Goal: Transaction & Acquisition: Purchase product/service

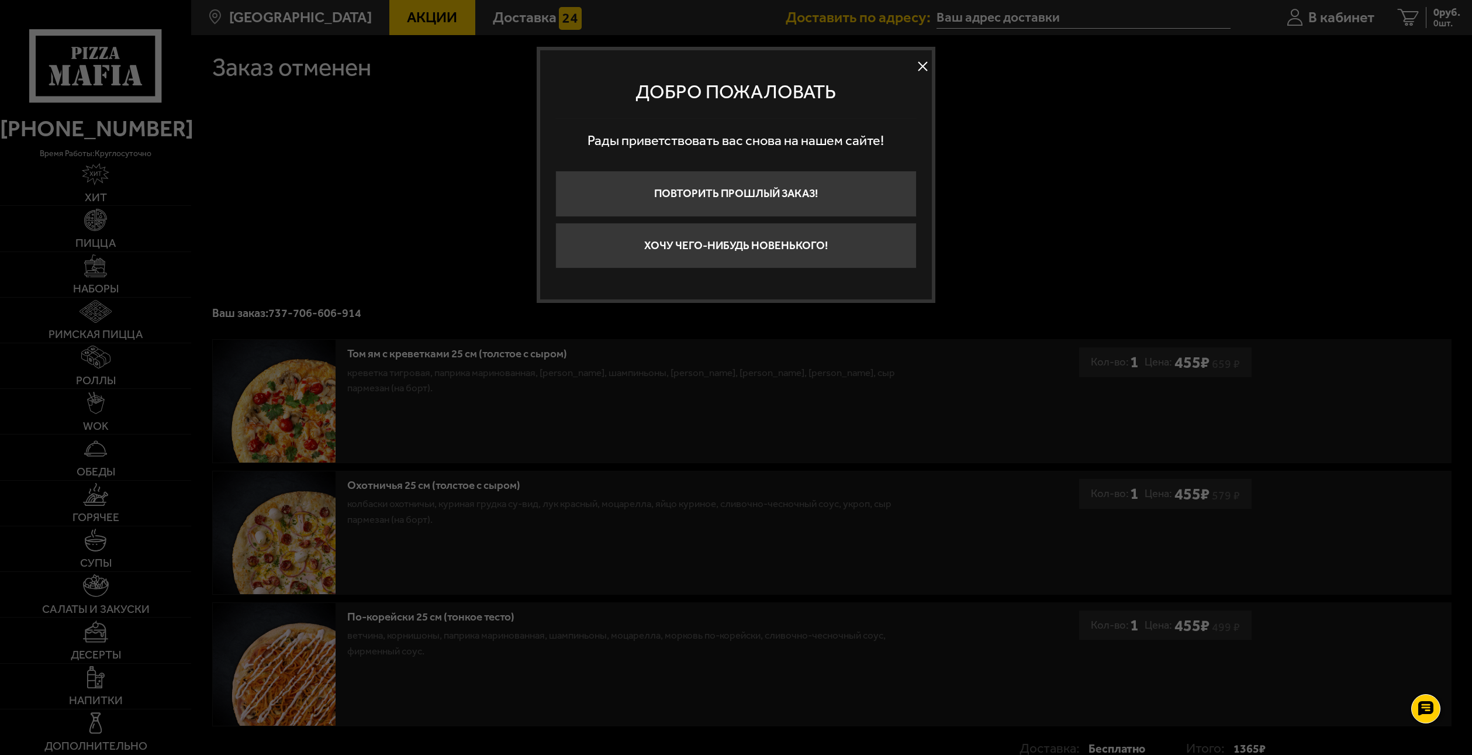
click at [920, 63] on button at bounding box center [924, 67] width 18 height 18
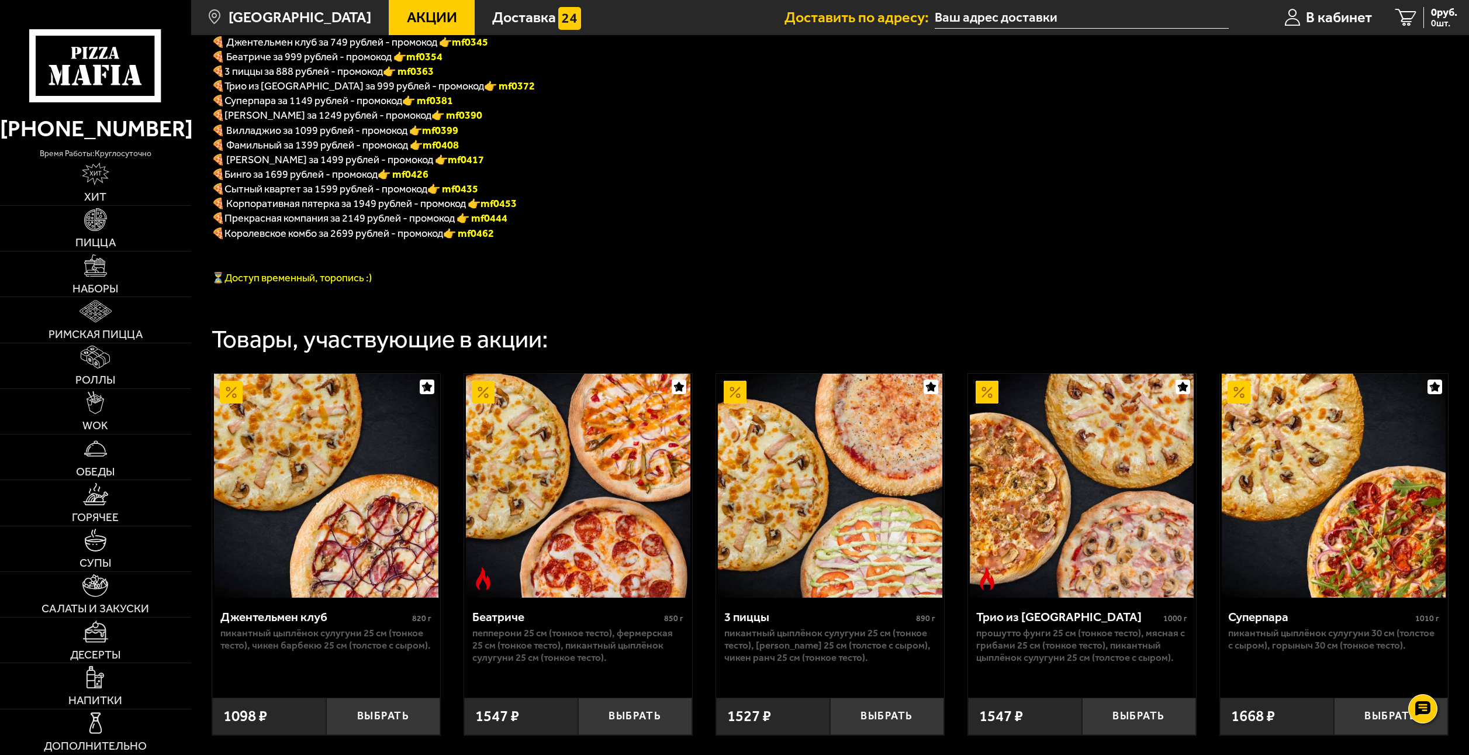
scroll to position [351, 0]
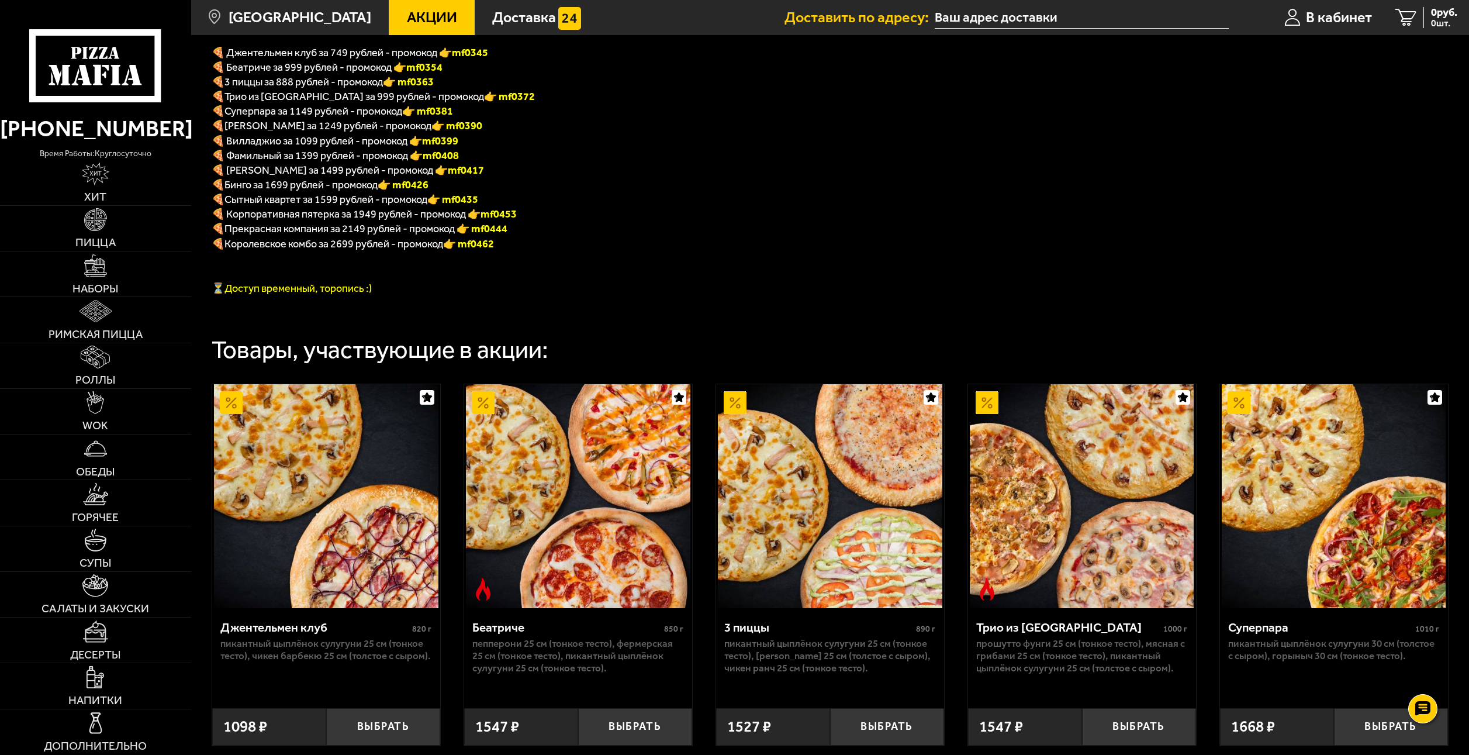
click at [484, 101] on font "👉 mf0372" at bounding box center [509, 96] width 51 height 13
copy font "f0372"
click at [1123, 715] on button "Выбрать" at bounding box center [1139, 726] width 114 height 37
click at [1395, 29] on link "1 1547 руб. 1 шт." at bounding box center [1417, 17] width 103 height 35
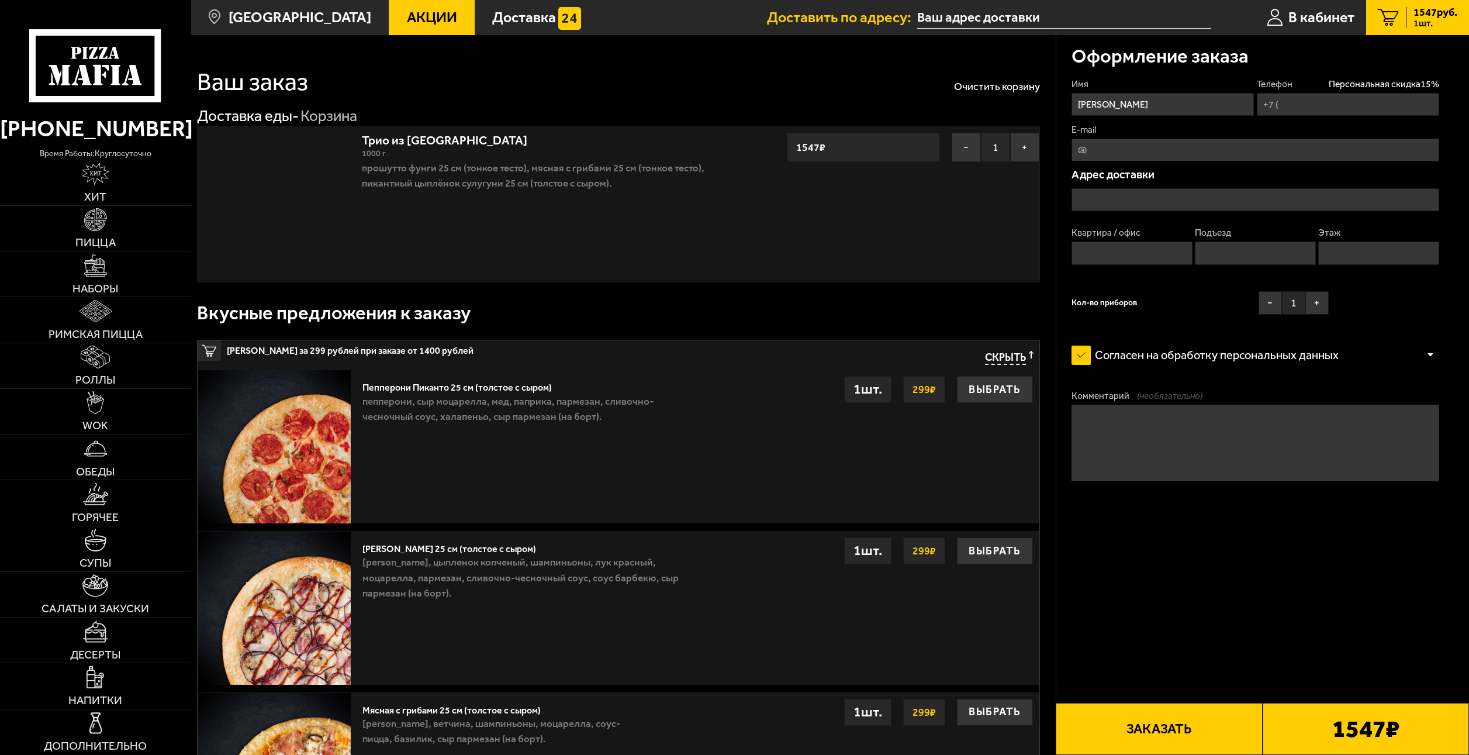
type input "[PHONE_NUMBER]"
type input "[STREET_ADDRESS]"
type input "437"
type input "4"
type input "3"
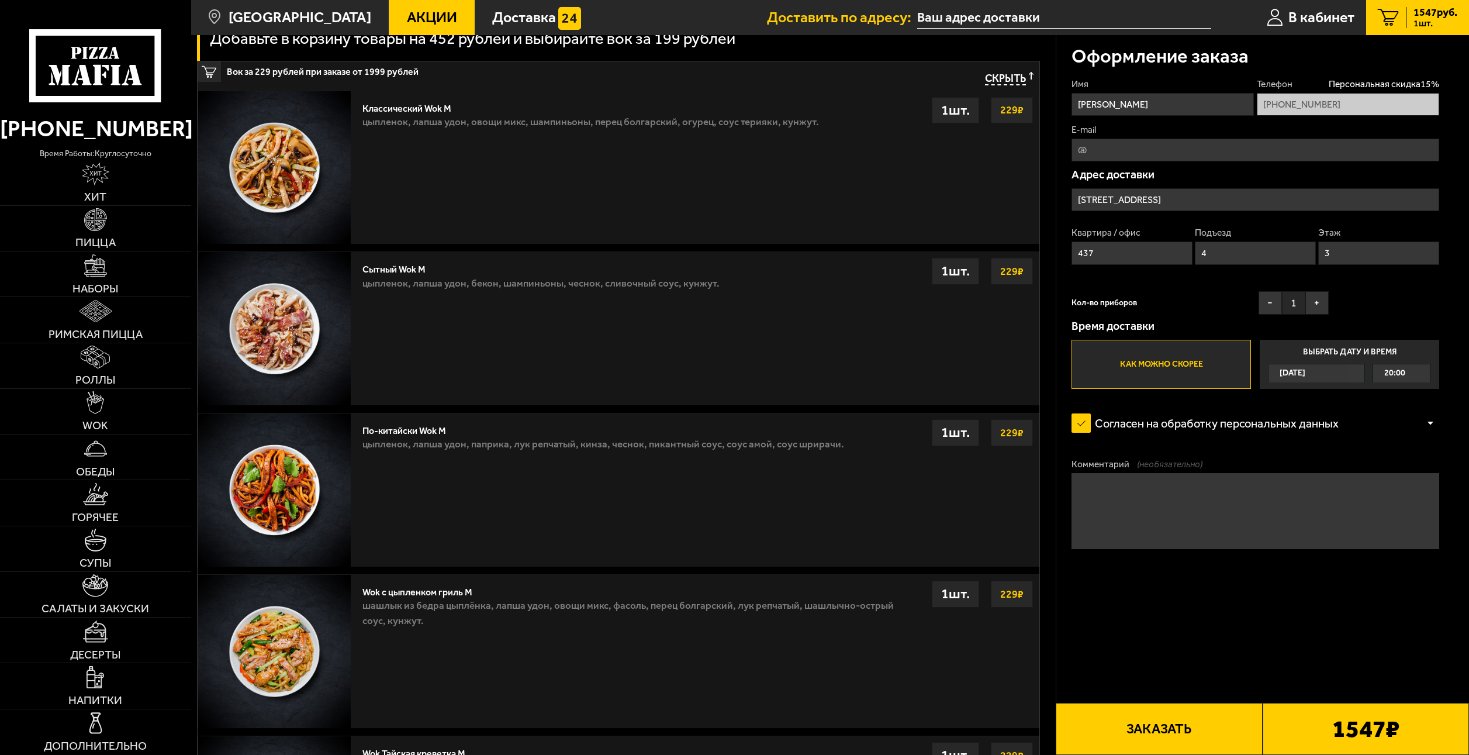
drag, startPoint x: 836, startPoint y: 364, endPoint x: 764, endPoint y: 584, distance: 231.9
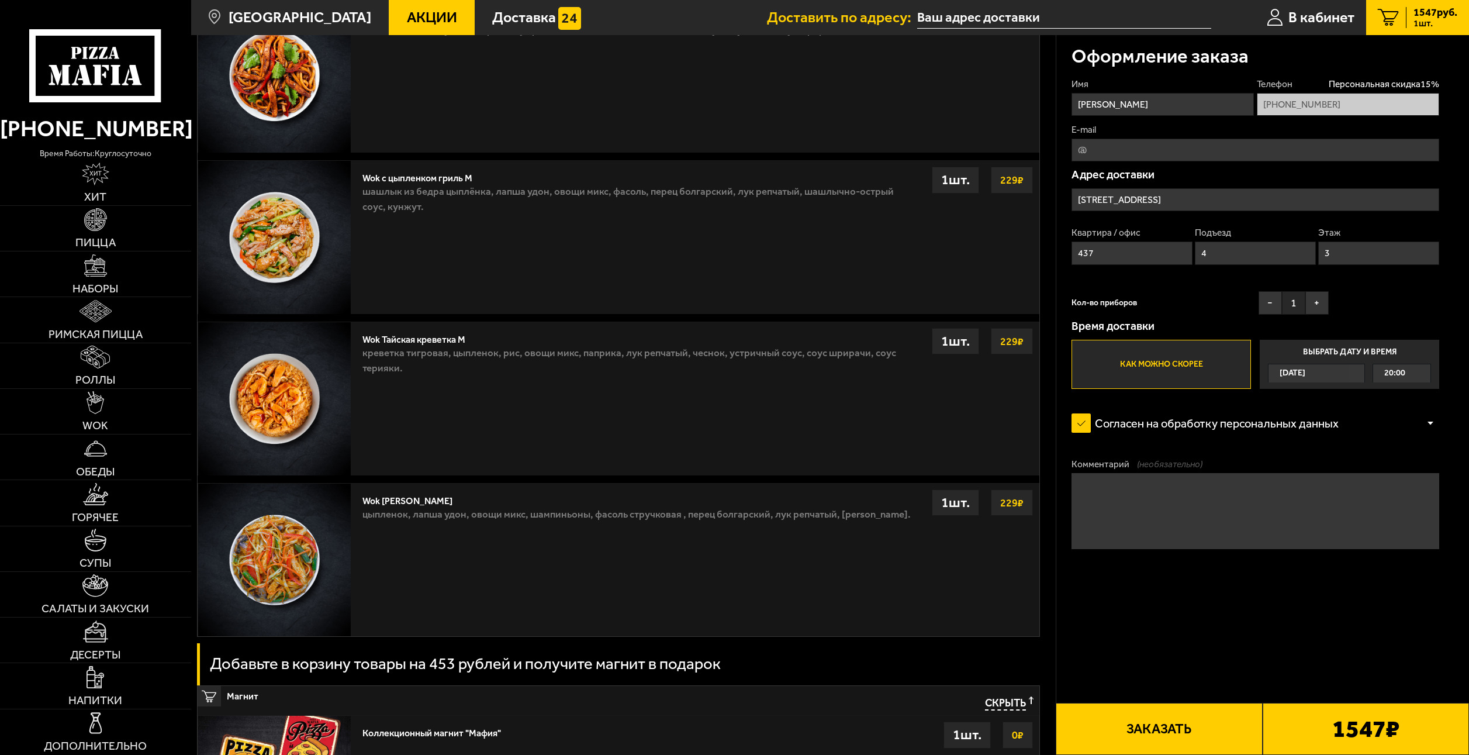
scroll to position [294, 0]
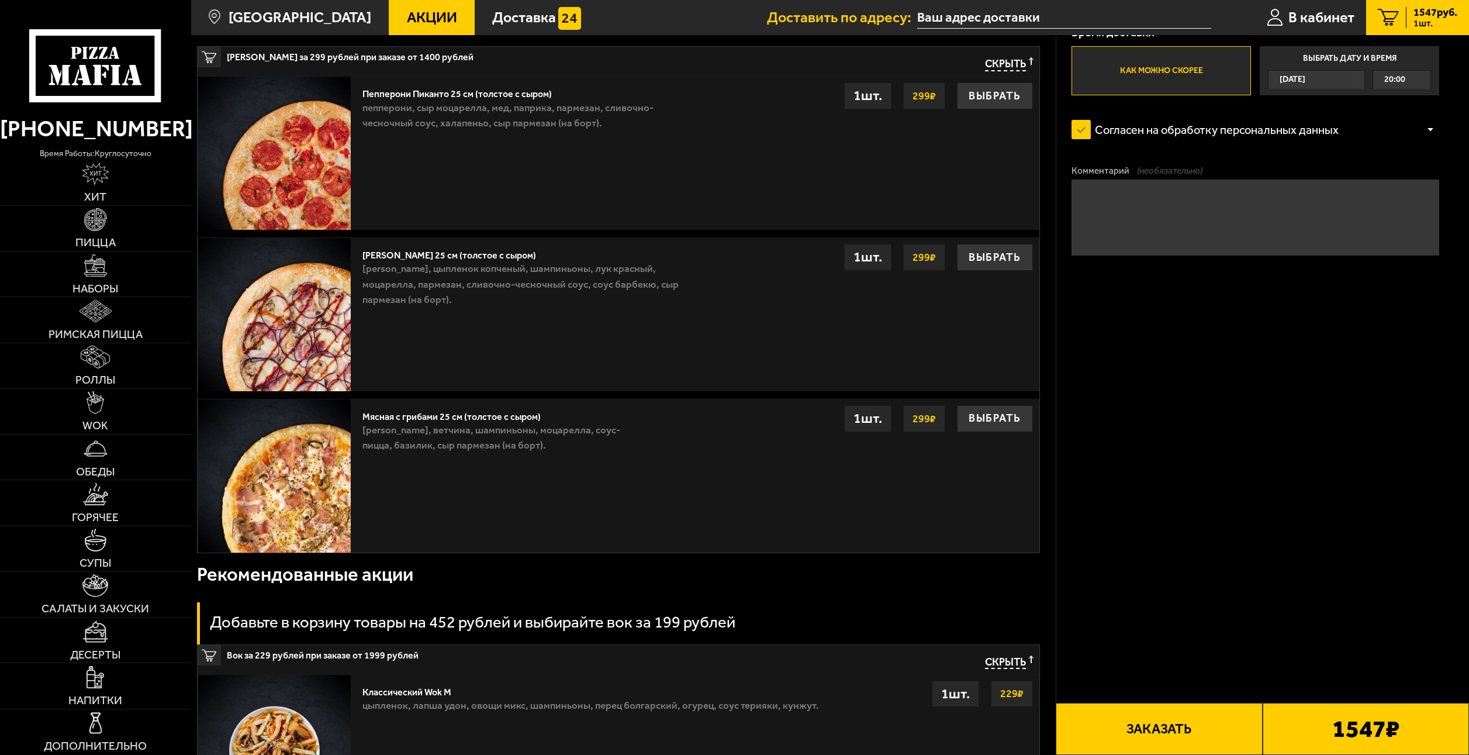
drag, startPoint x: 577, startPoint y: 547, endPoint x: 519, endPoint y: 339, distance: 216.1
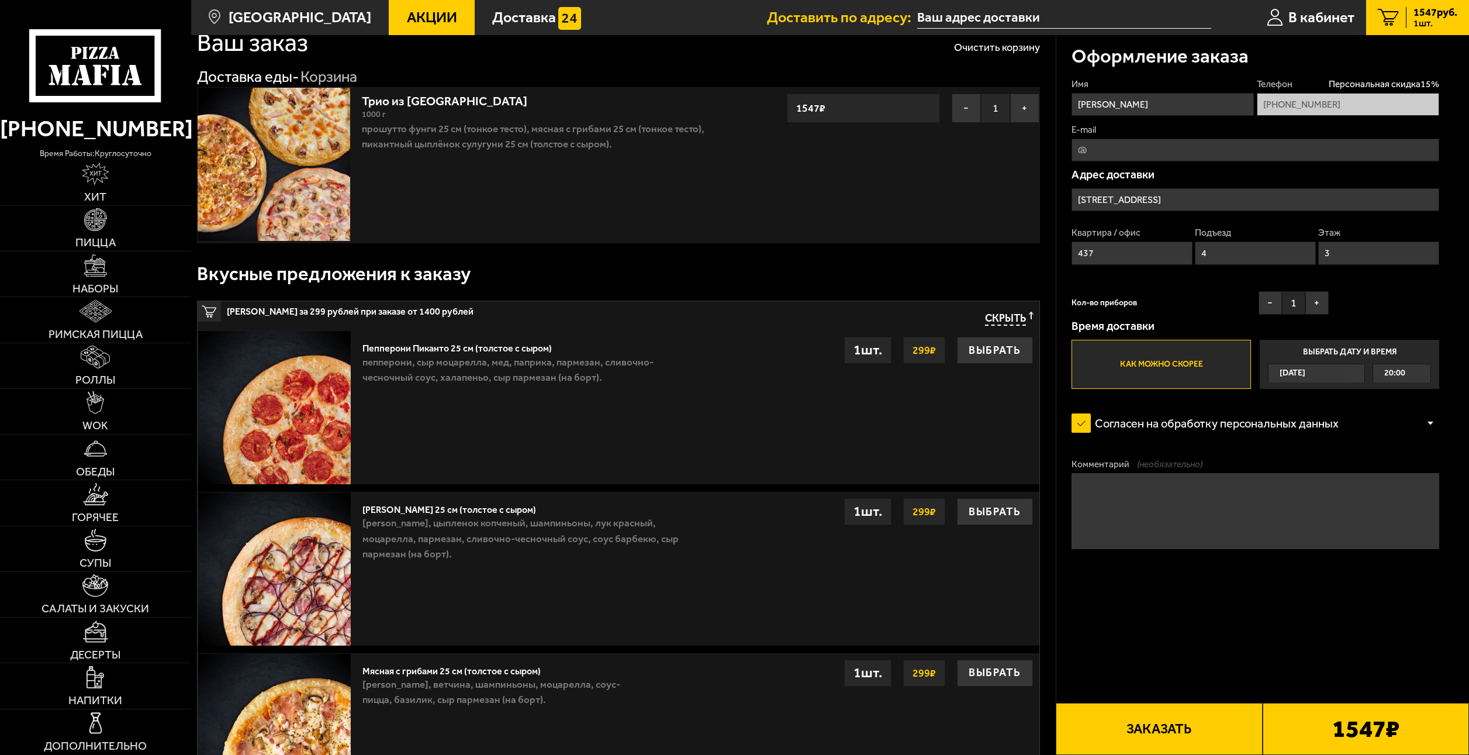
scroll to position [58, 0]
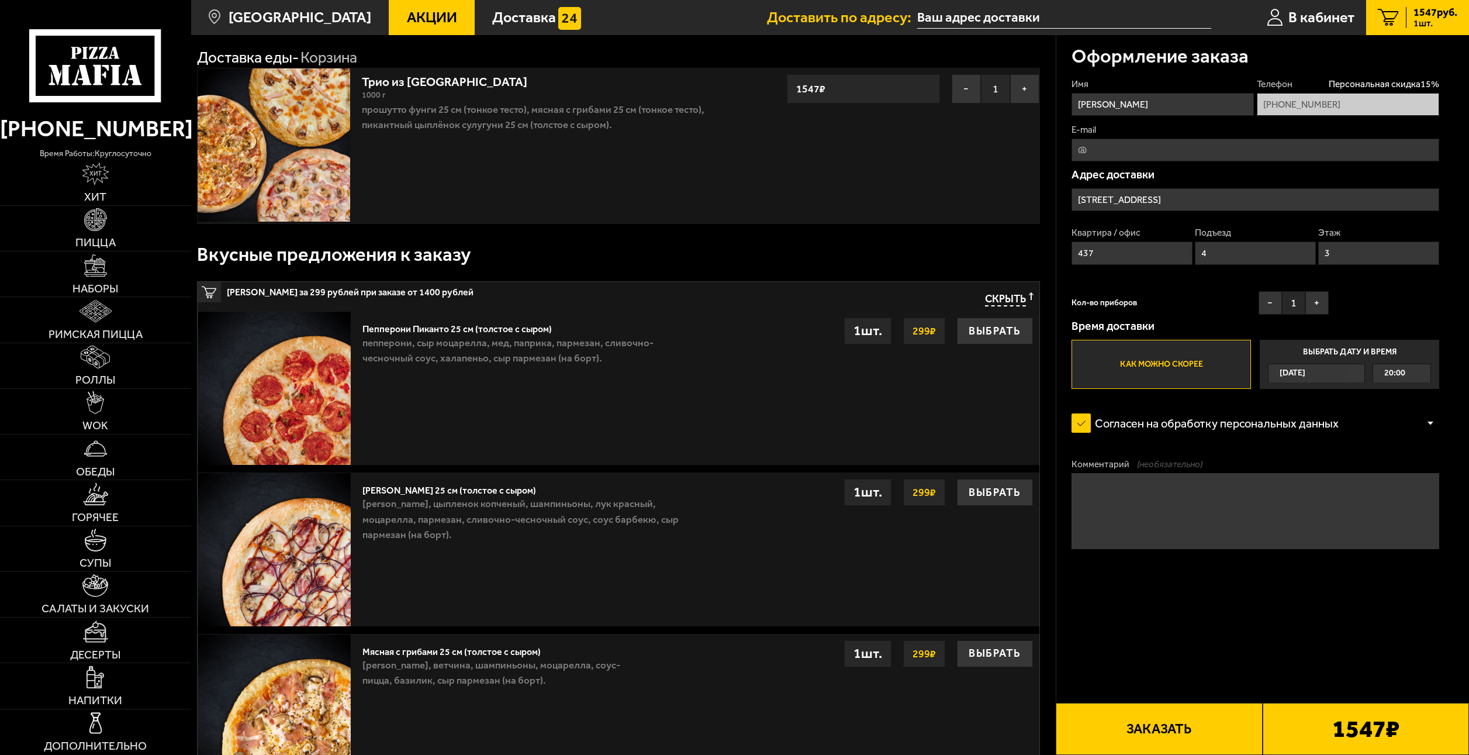
click at [1000, 289] on div "Скрыть" at bounding box center [1001, 299] width 64 height 23
click at [1007, 294] on span "Скрыть" at bounding box center [1005, 299] width 41 height 14
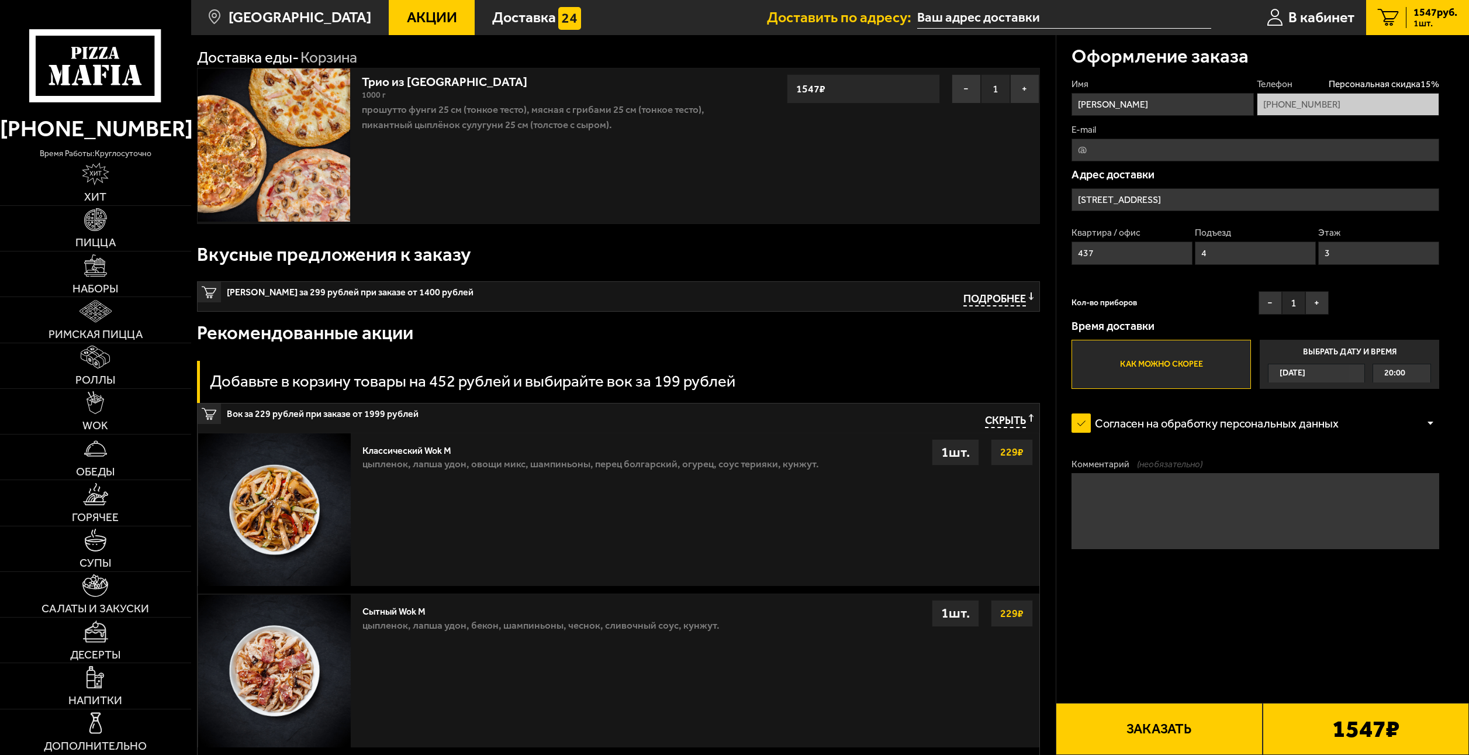
click at [999, 418] on span "Скрыть" at bounding box center [1005, 421] width 41 height 14
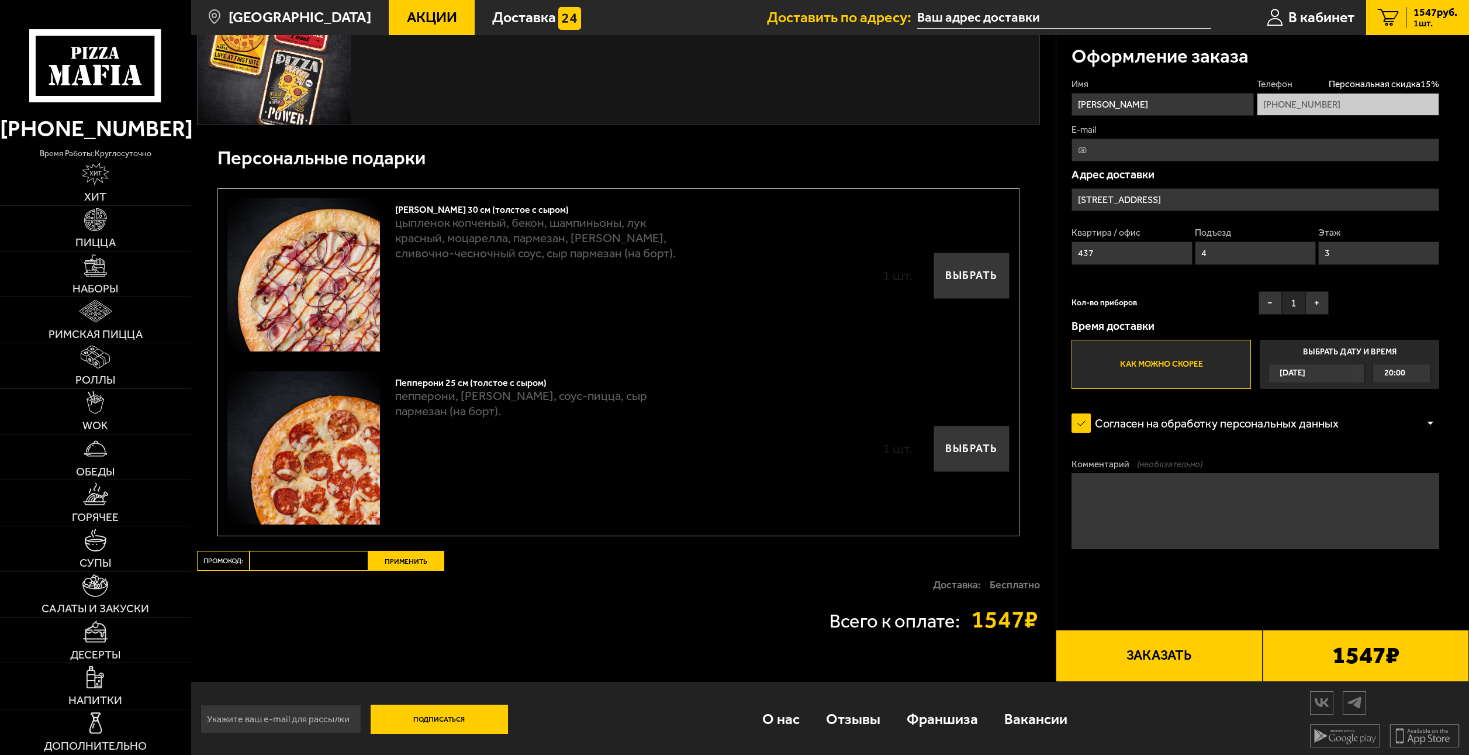
scroll to position [603, 0]
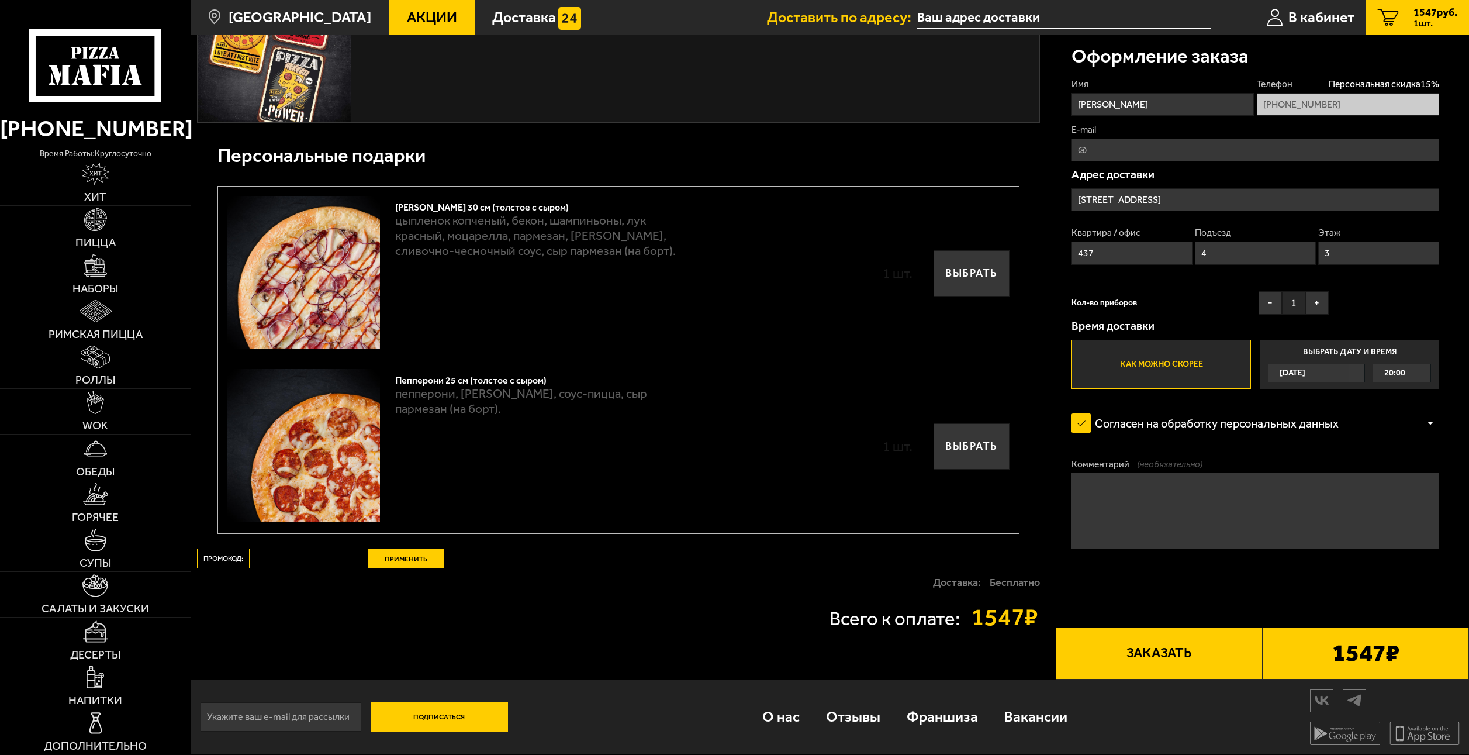
click at [310, 564] on input "Промокод:" at bounding box center [309, 558] width 119 height 20
paste input "mf0372"
type input "mf0372"
click at [395, 566] on button "Применить" at bounding box center [406, 558] width 76 height 20
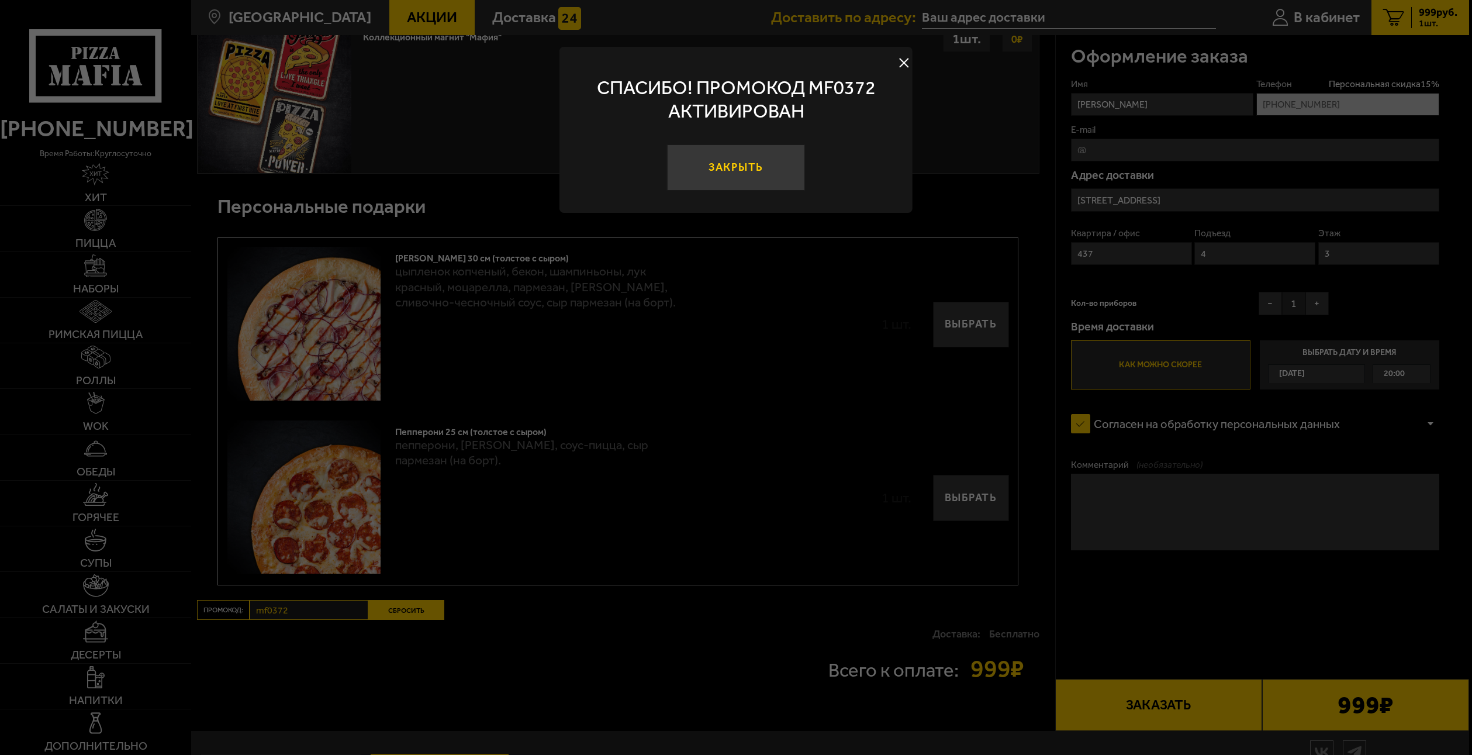
click at [755, 161] on button "Закрыть" at bounding box center [736, 167] width 138 height 46
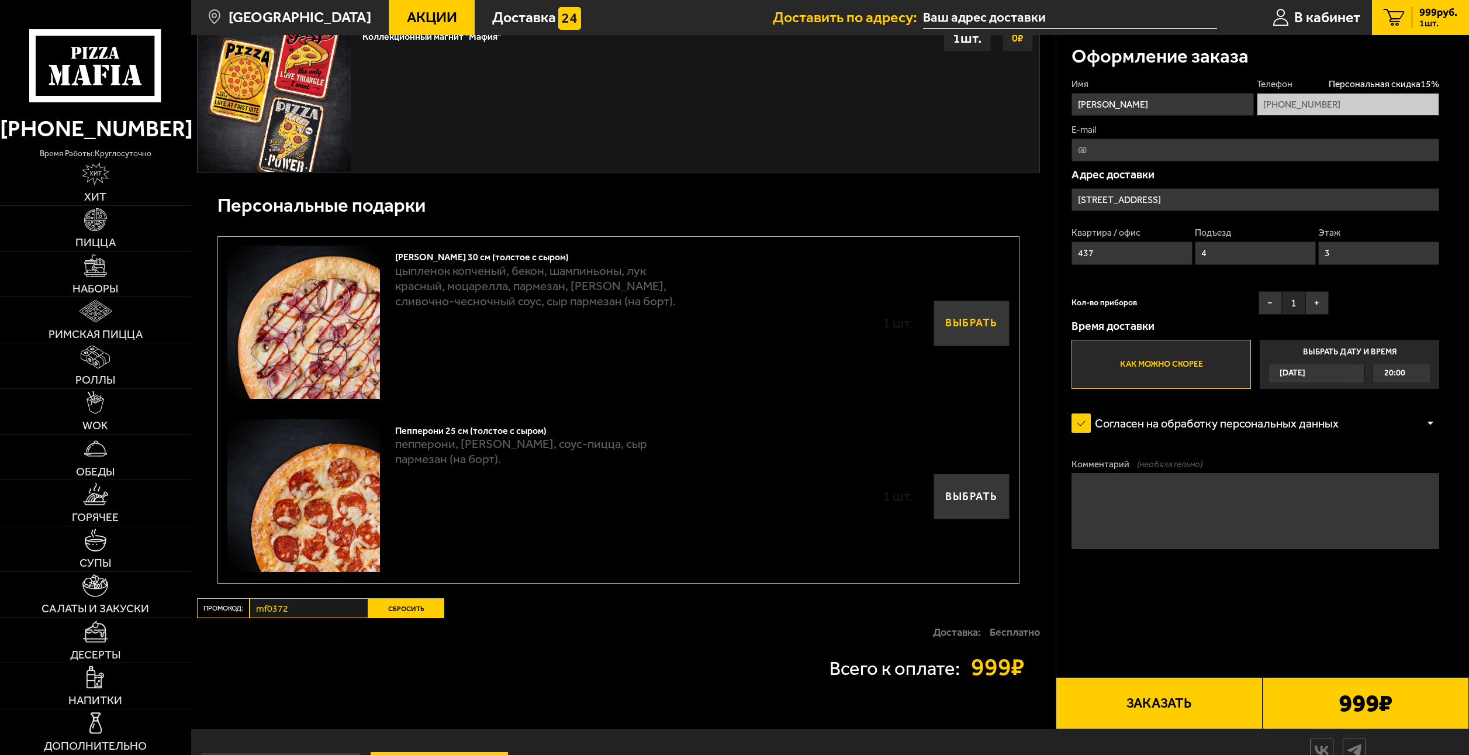
click at [944, 315] on button "Выбрать" at bounding box center [972, 324] width 76 height 46
click at [949, 505] on button "Выбрать" at bounding box center [972, 497] width 76 height 46
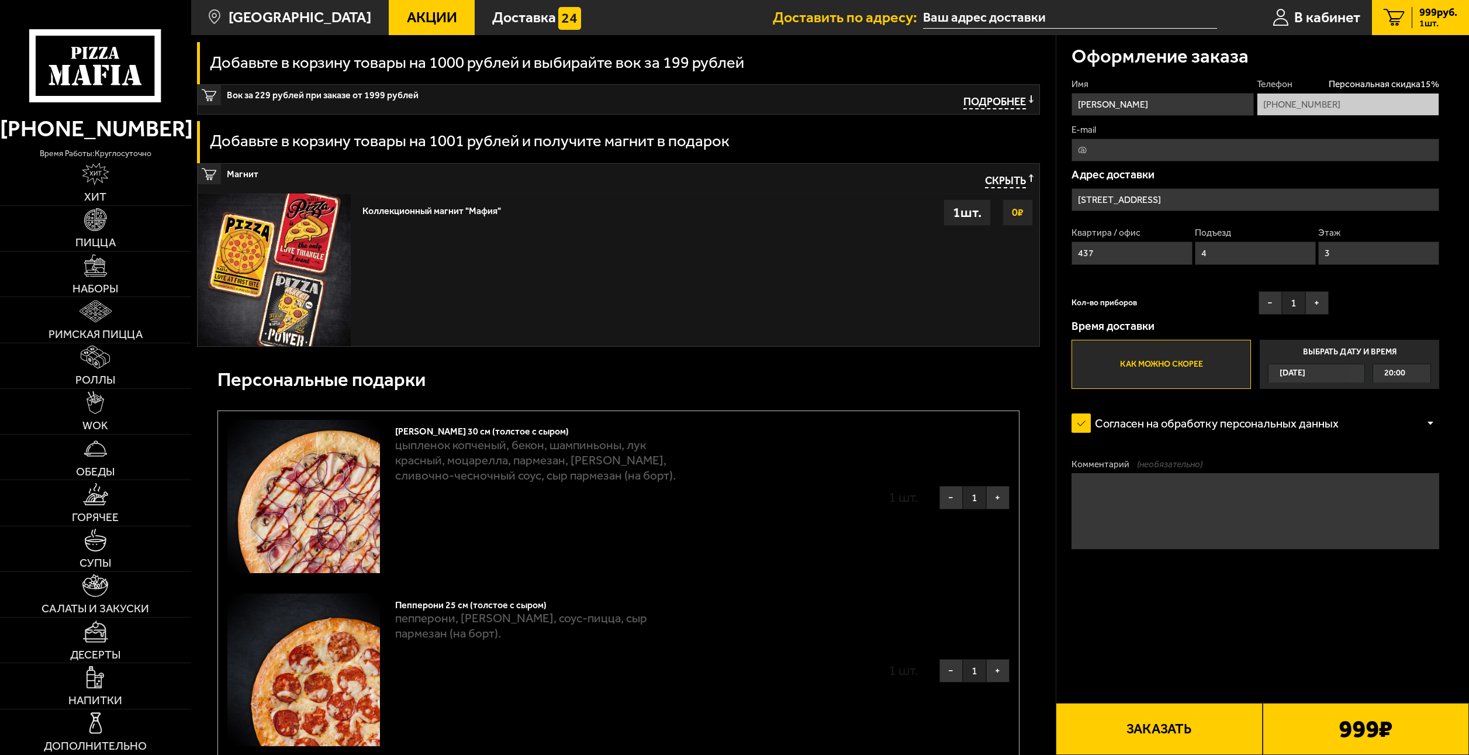
scroll to position [497, 0]
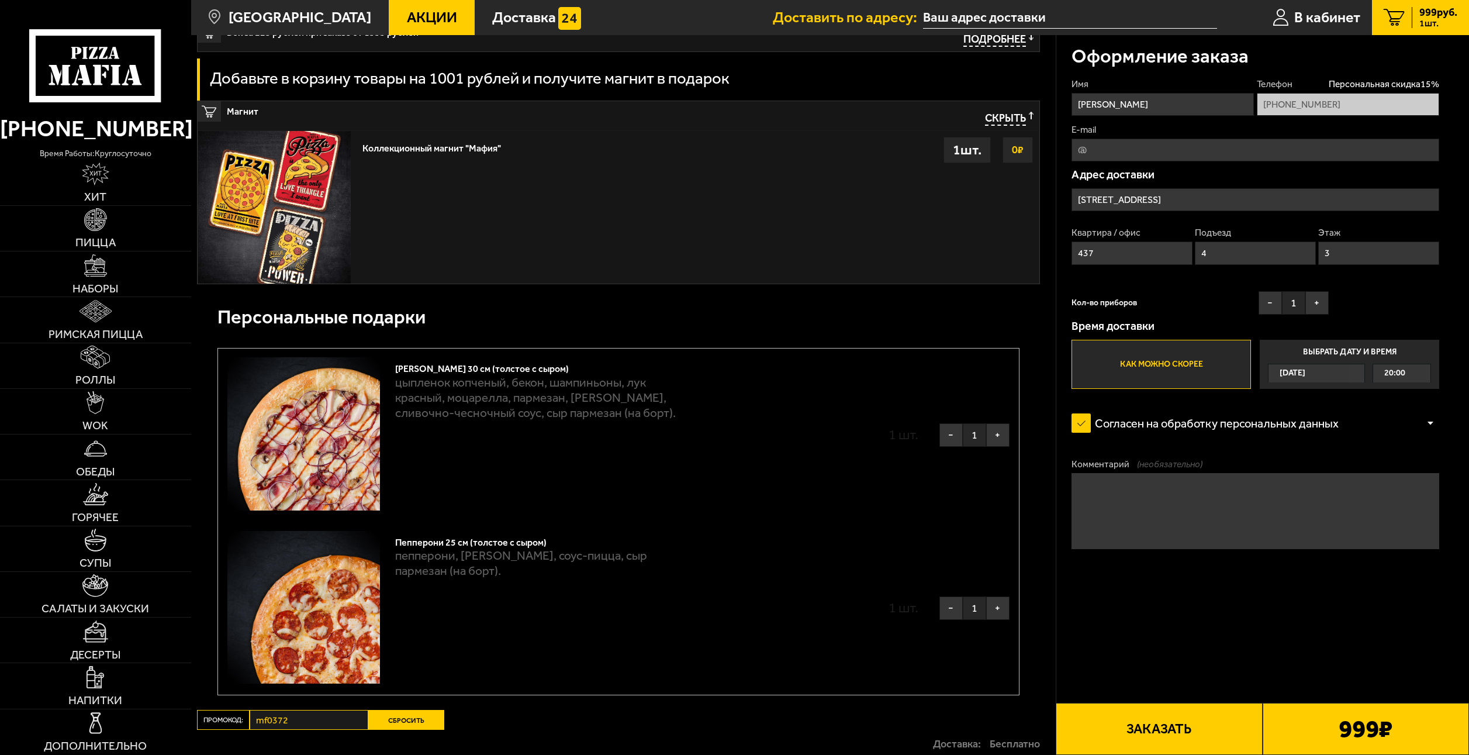
drag, startPoint x: 647, startPoint y: 474, endPoint x: 630, endPoint y: 522, distance: 50.3
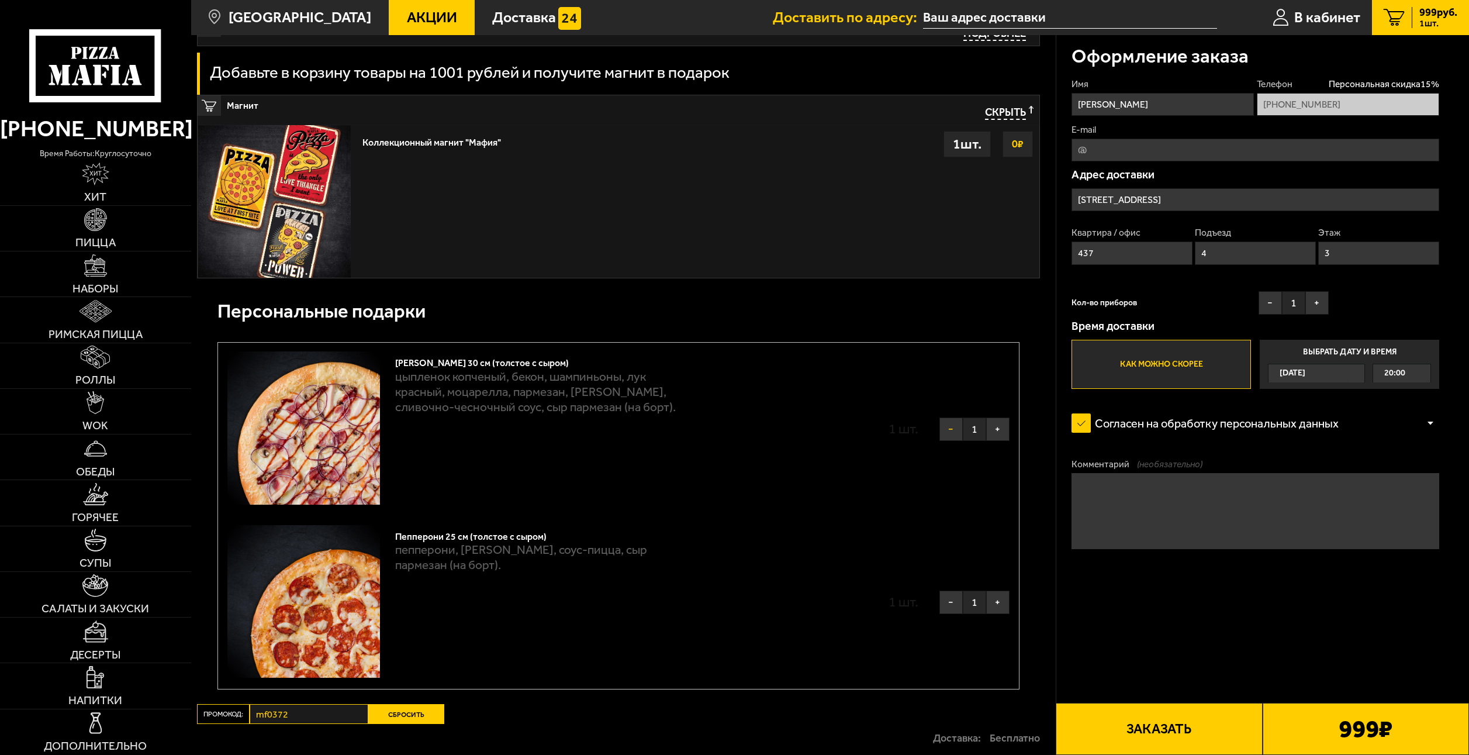
click at [945, 432] on button "−" at bounding box center [951, 428] width 23 height 23
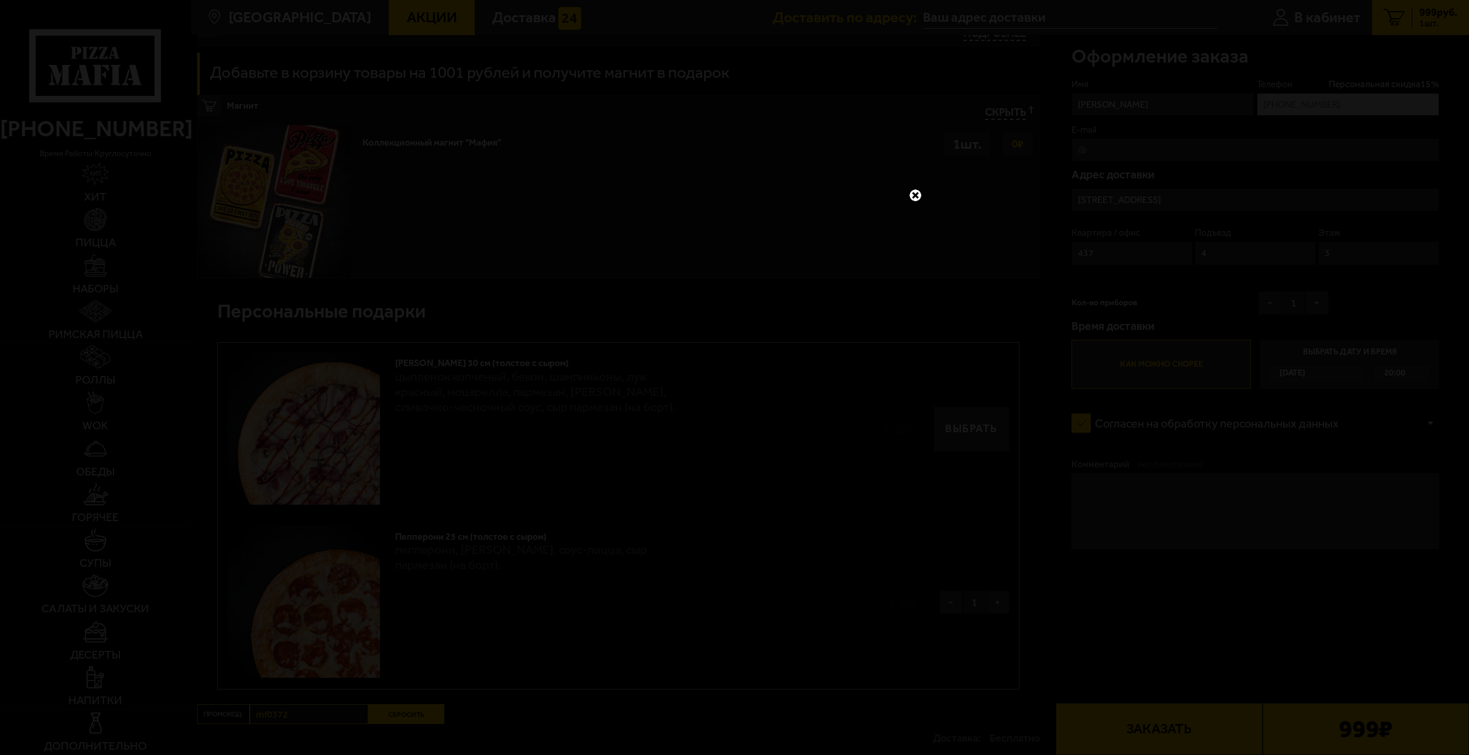
click at [917, 194] on link at bounding box center [915, 195] width 15 height 15
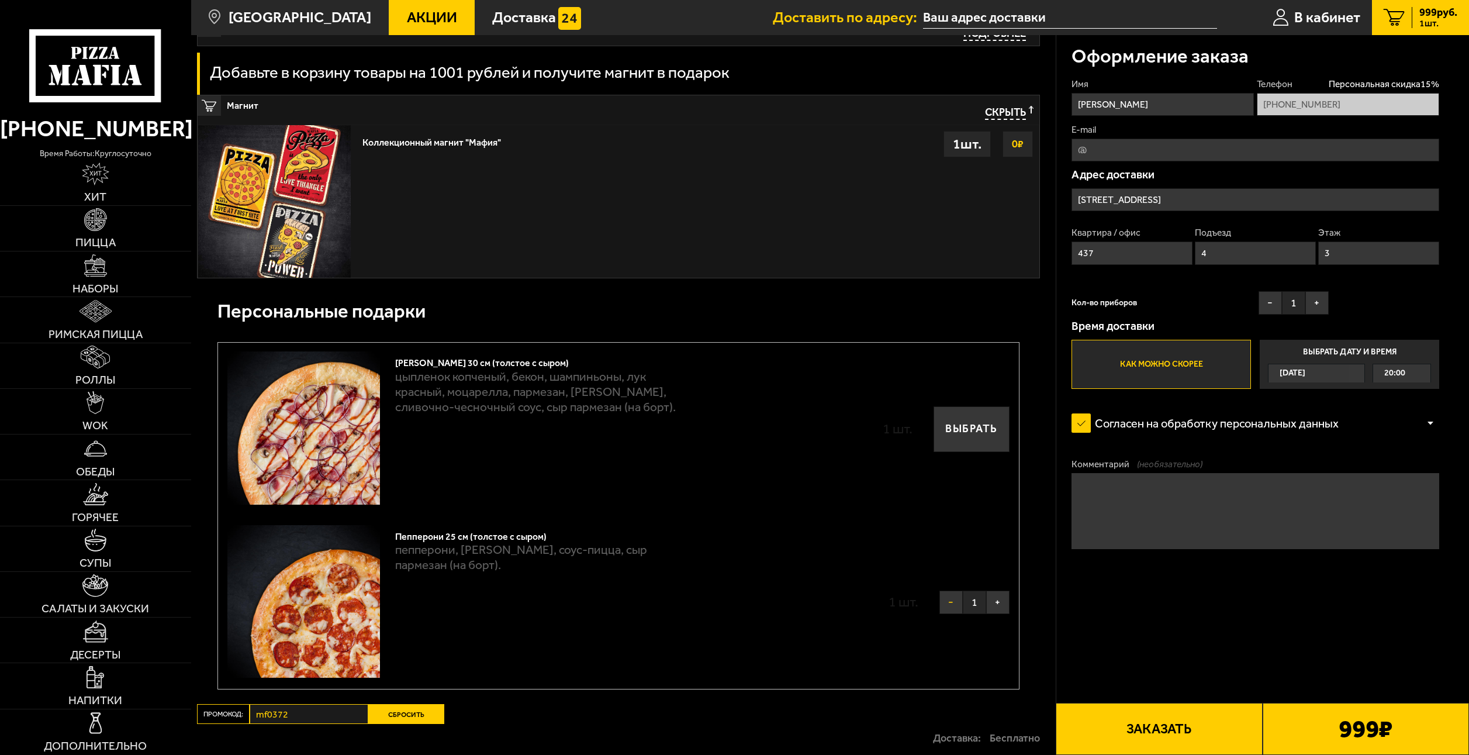
click at [945, 606] on button "−" at bounding box center [951, 602] width 23 height 23
drag, startPoint x: 522, startPoint y: 135, endPoint x: 498, endPoint y: 56, distance: 83.1
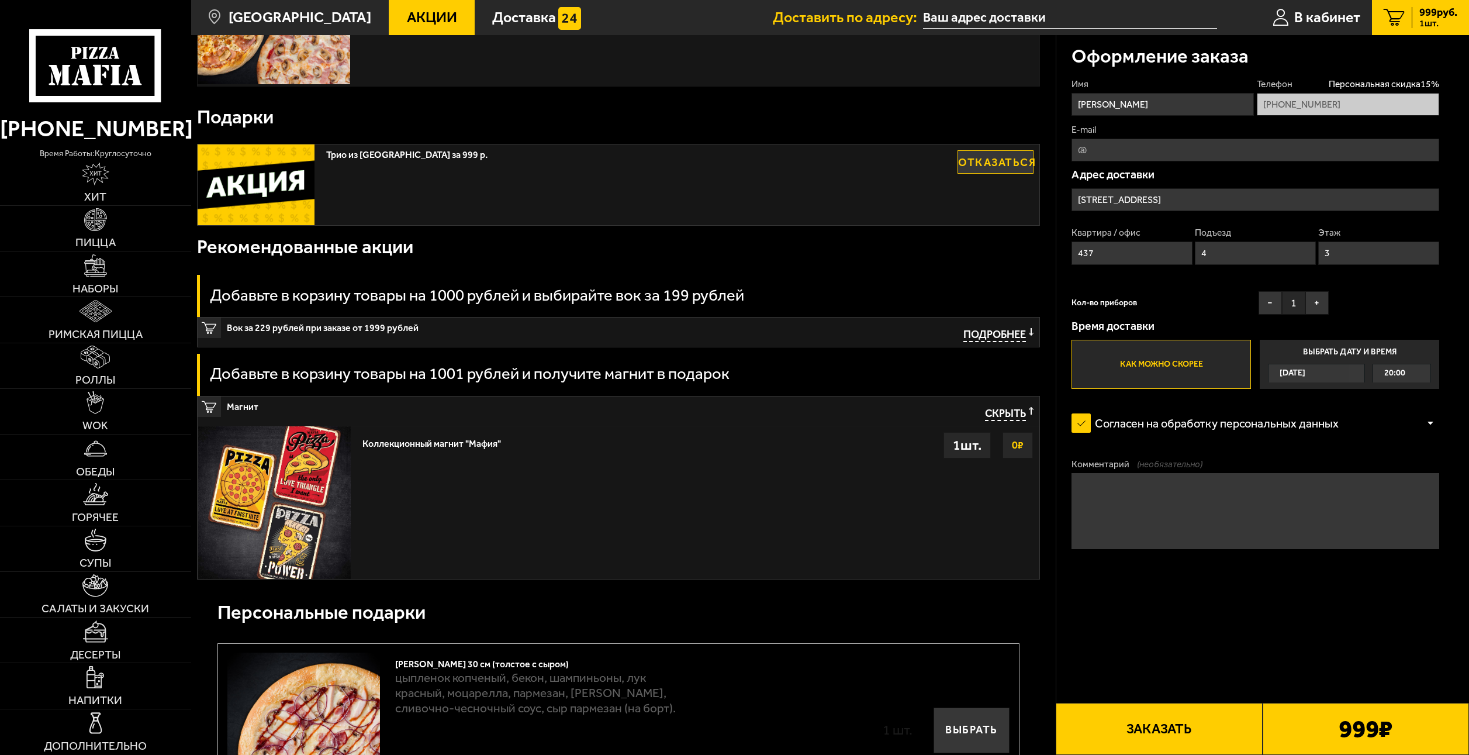
scroll to position [111, 0]
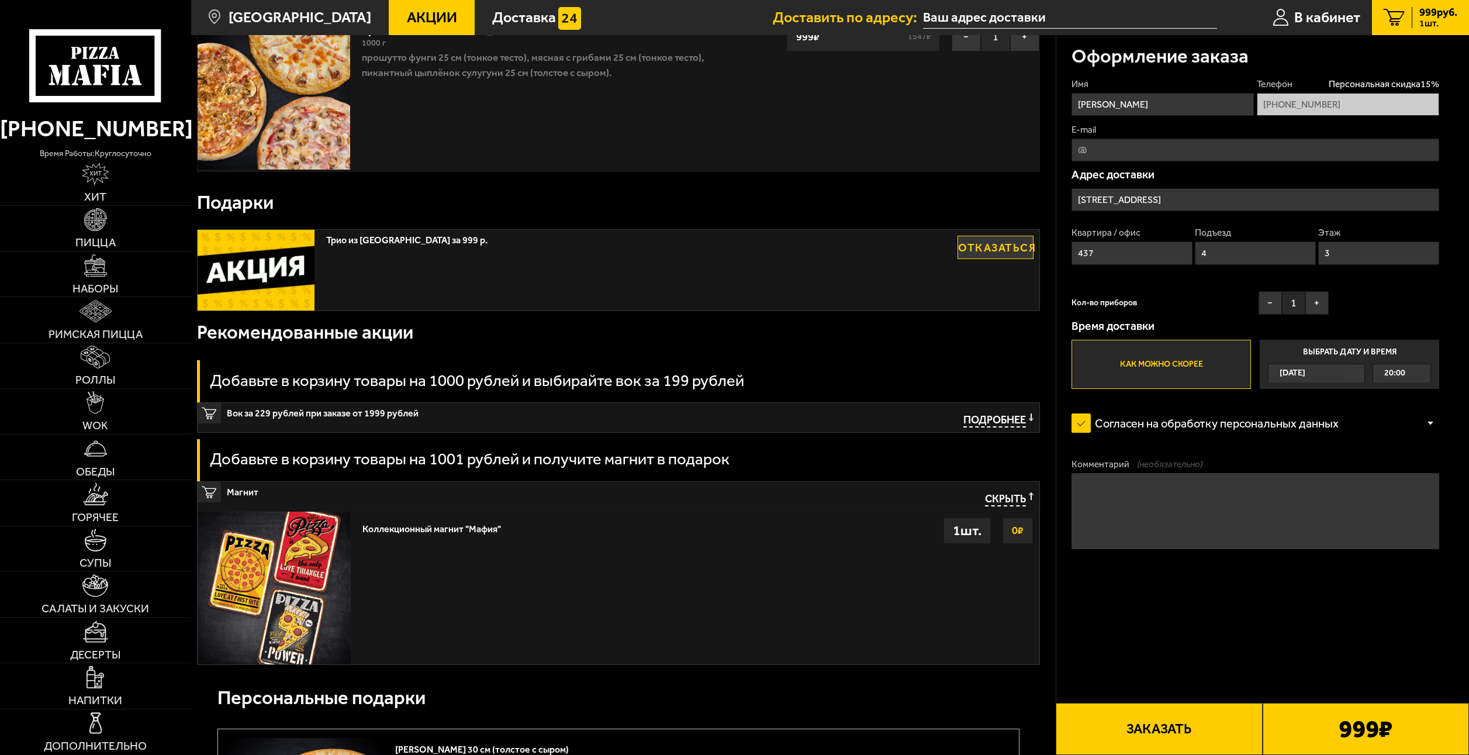
drag, startPoint x: 489, startPoint y: 70, endPoint x: 427, endPoint y: -19, distance: 108.7
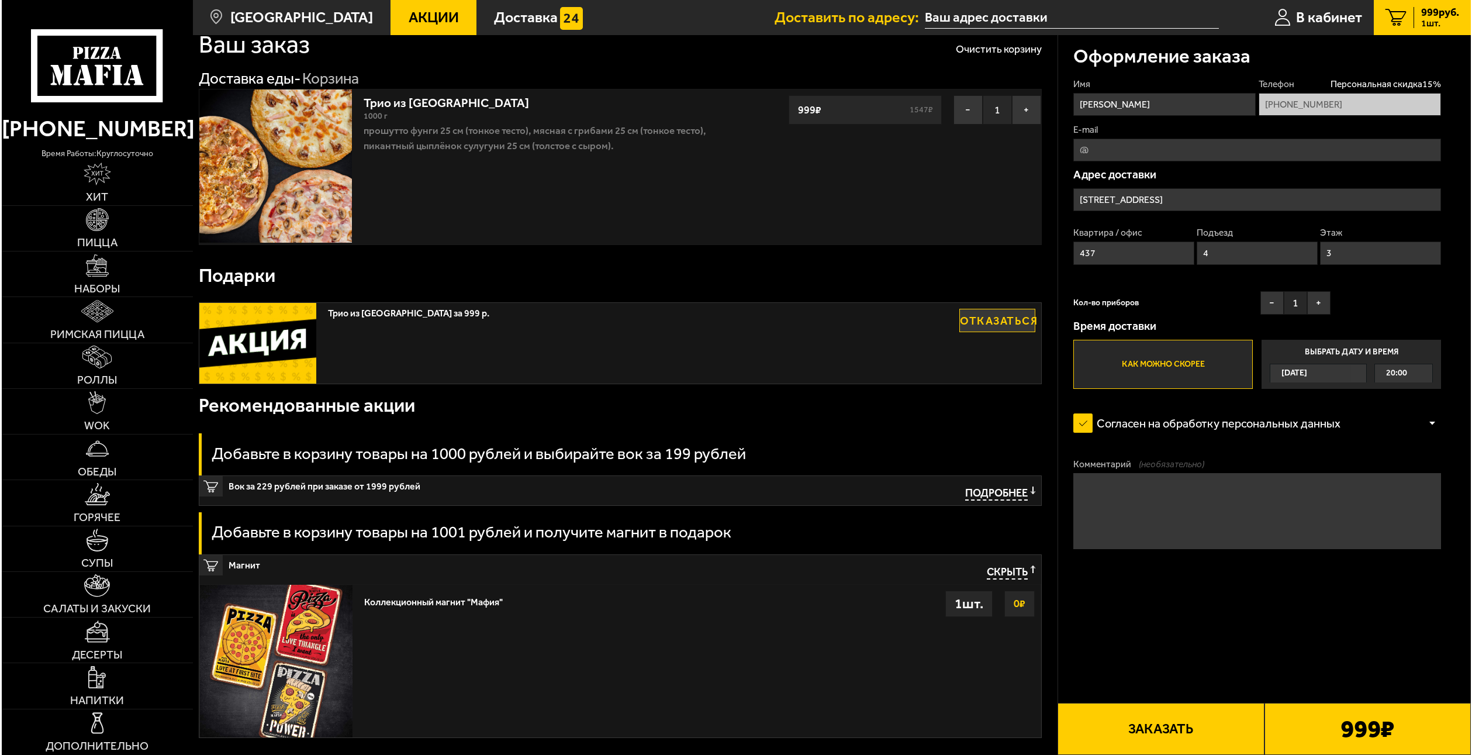
scroll to position [58, 0]
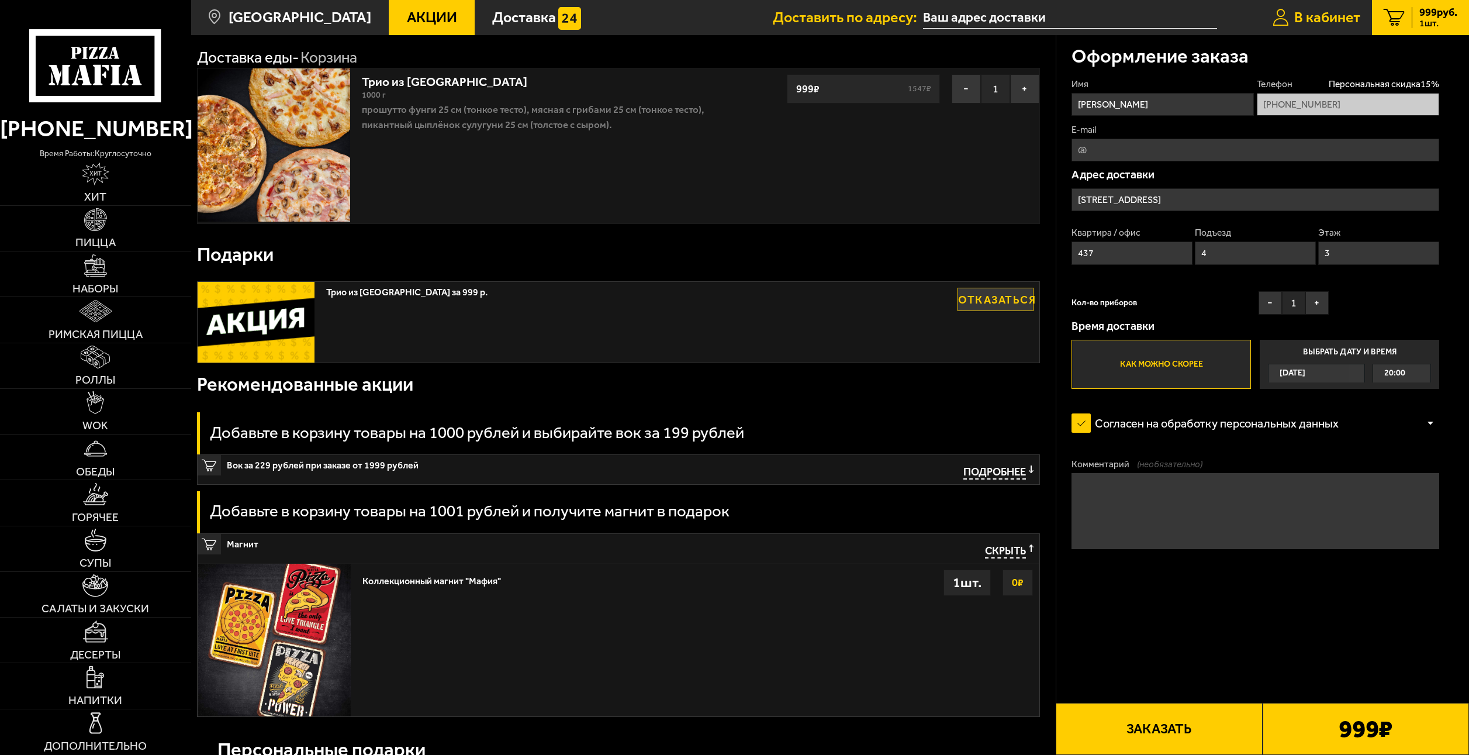
click at [1308, 6] on link "В кабинет" at bounding box center [1316, 17] width 111 height 35
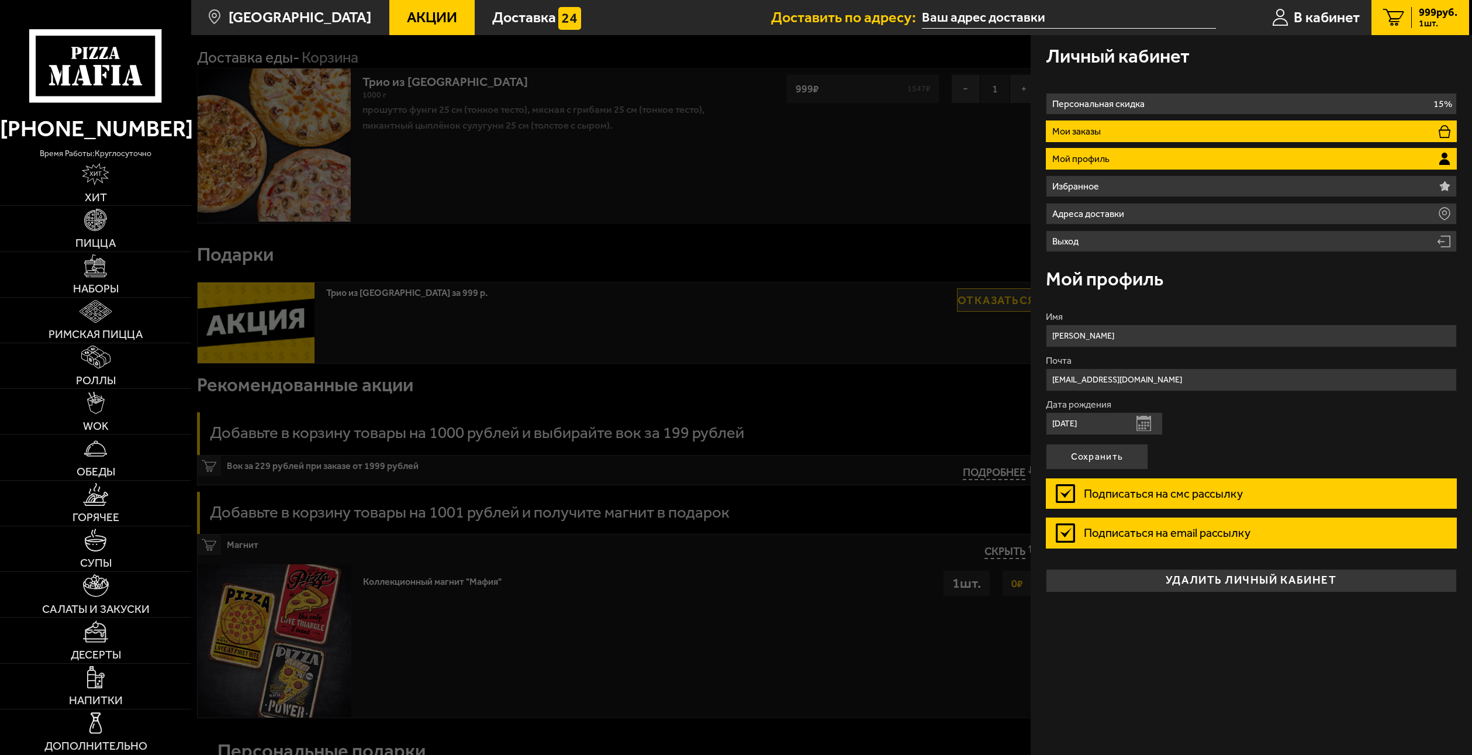
click at [1101, 137] on li "Мои заказы" at bounding box center [1251, 131] width 411 height 22
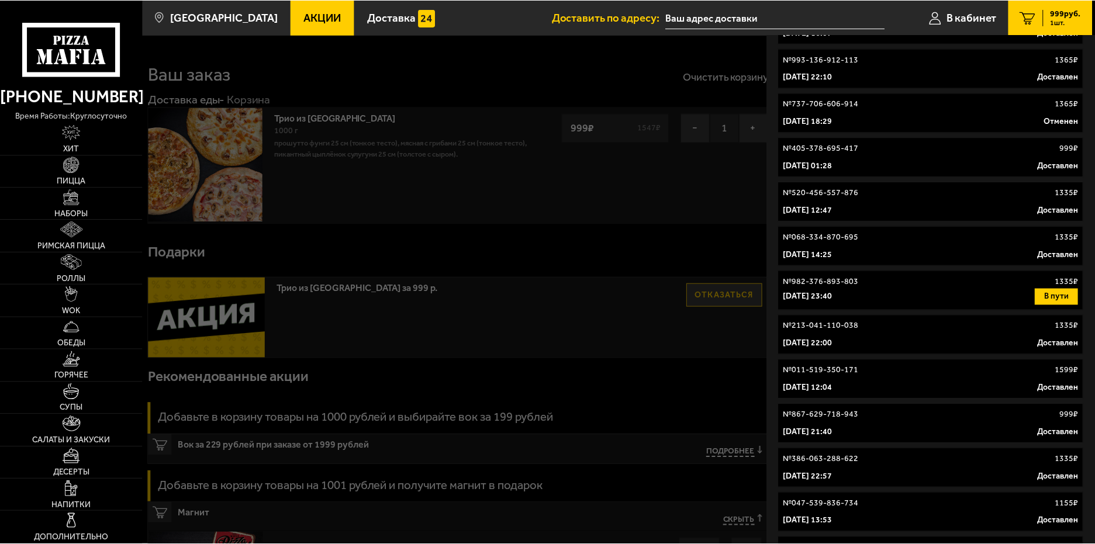
scroll to position [292, 0]
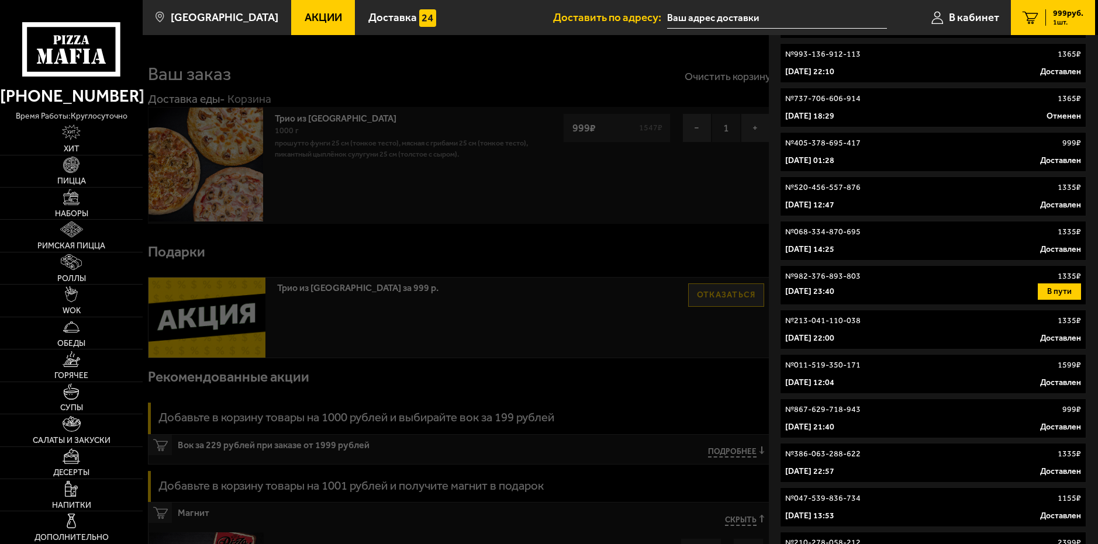
click at [977, 278] on div "№ 982-376-893-803 1335 ₽" at bounding box center [933, 277] width 296 height 12
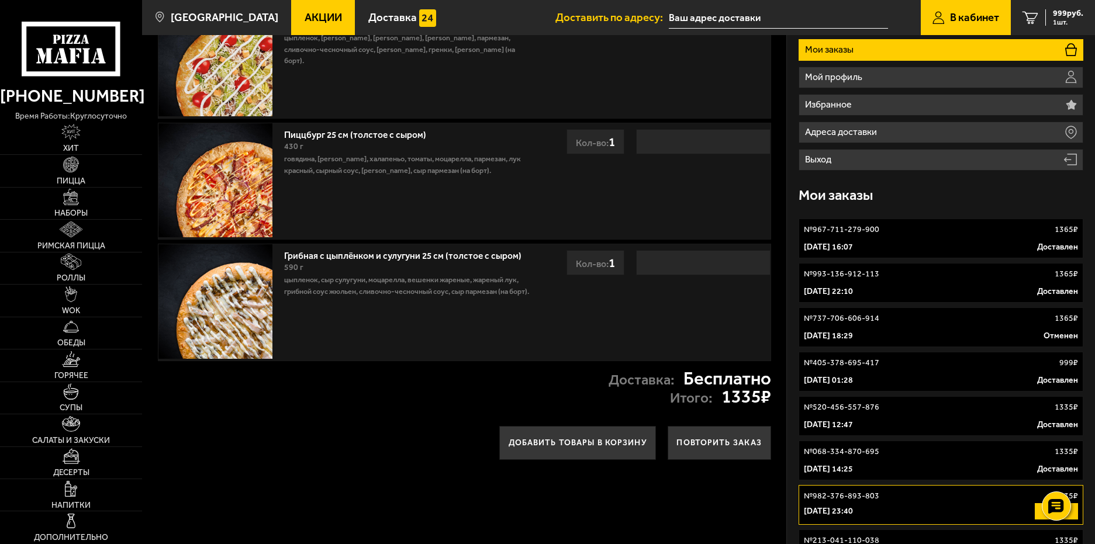
scroll to position [175, 0]
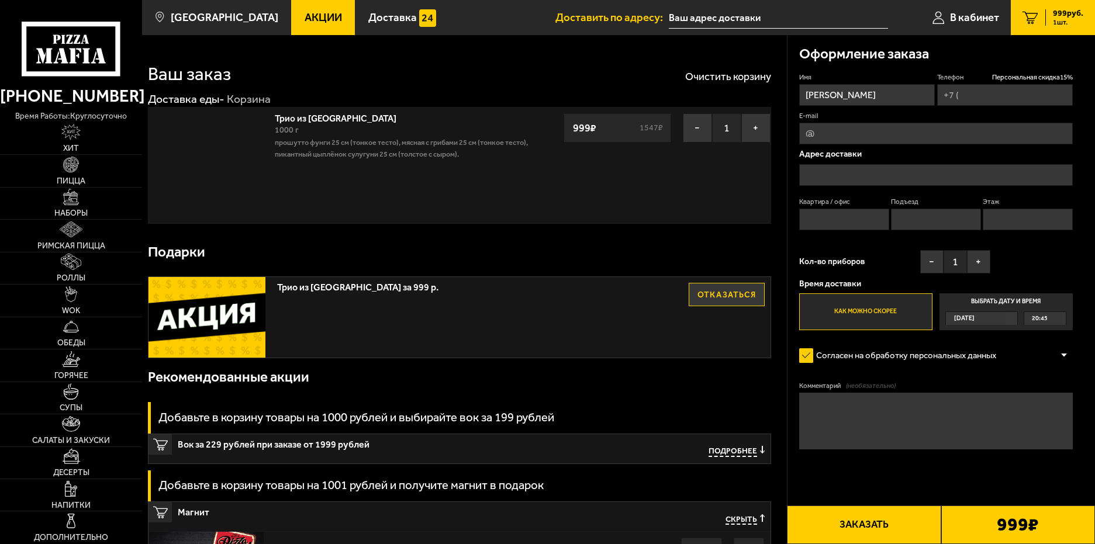
type input "[PHONE_NUMBER]"
type input "[STREET_ADDRESS]"
type input "437"
type input "4"
type input "3"
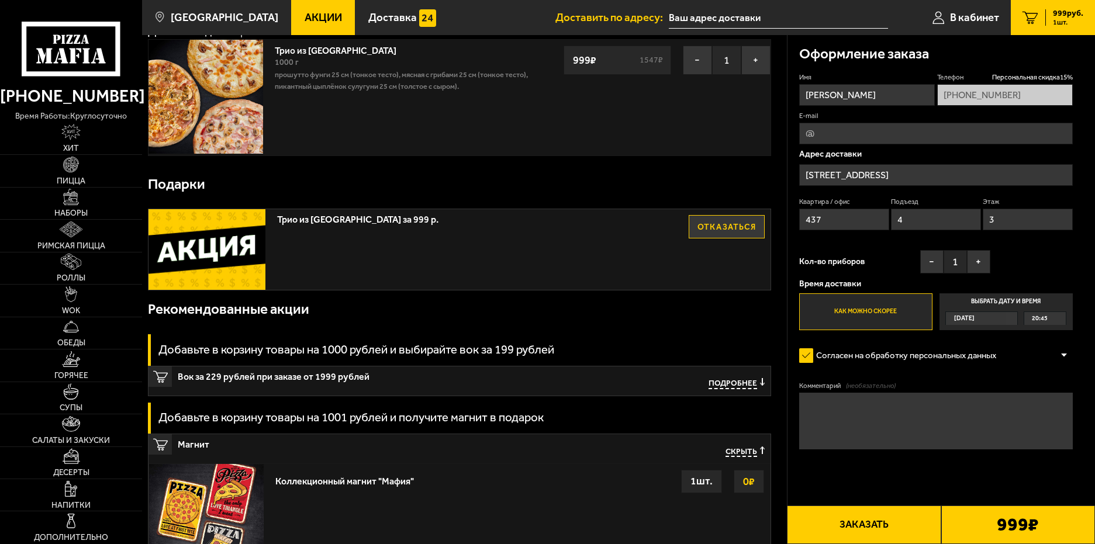
scroll to position [175, 0]
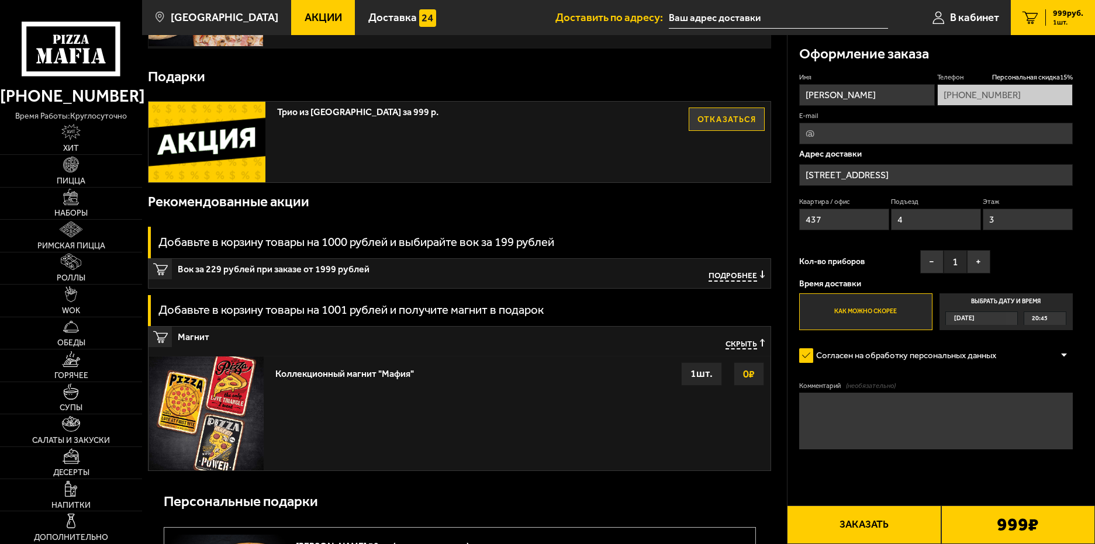
drag, startPoint x: 638, startPoint y: 72, endPoint x: 606, endPoint y: 56, distance: 36.1
click at [635, 71] on div "Подарки" at bounding box center [459, 76] width 623 height 37
